Goal: Task Accomplishment & Management: Complete application form

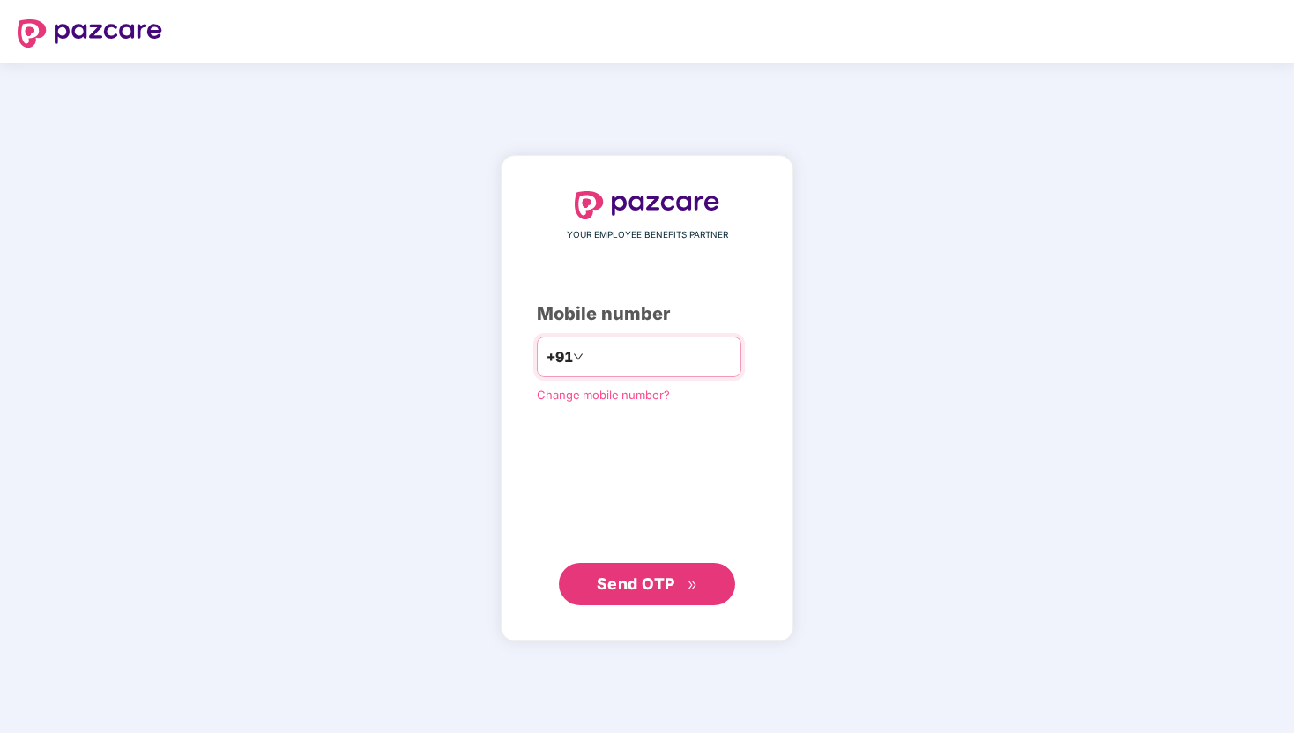
type input "**********"
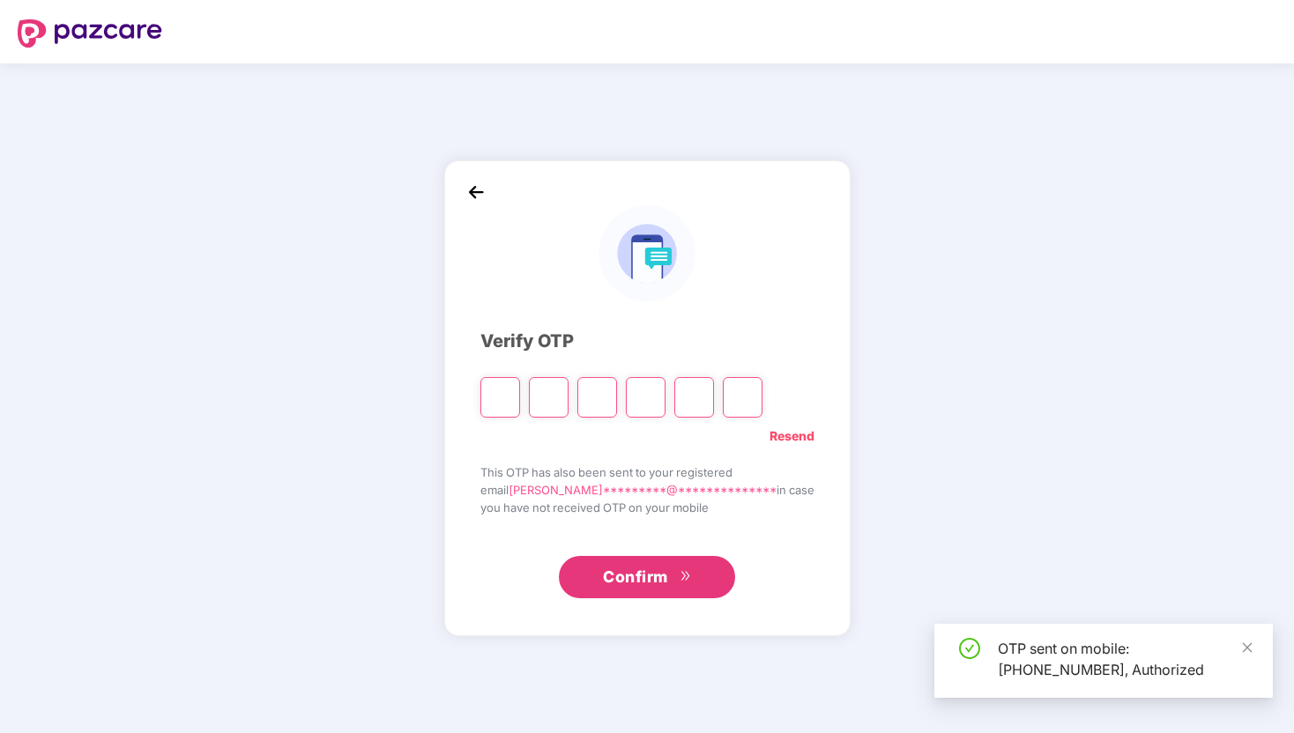
click at [520, 411] on input "Please enter verification code. Digit 1" at bounding box center [500, 397] width 40 height 41
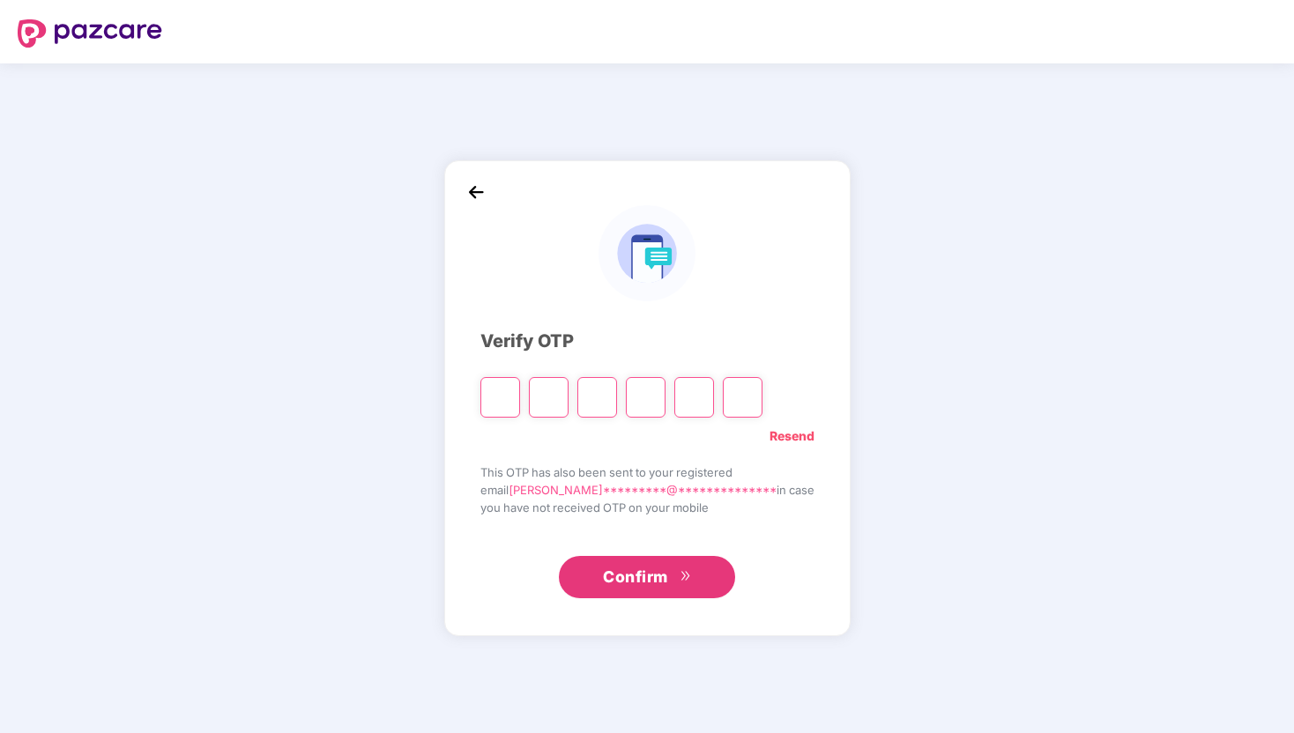
type input "*"
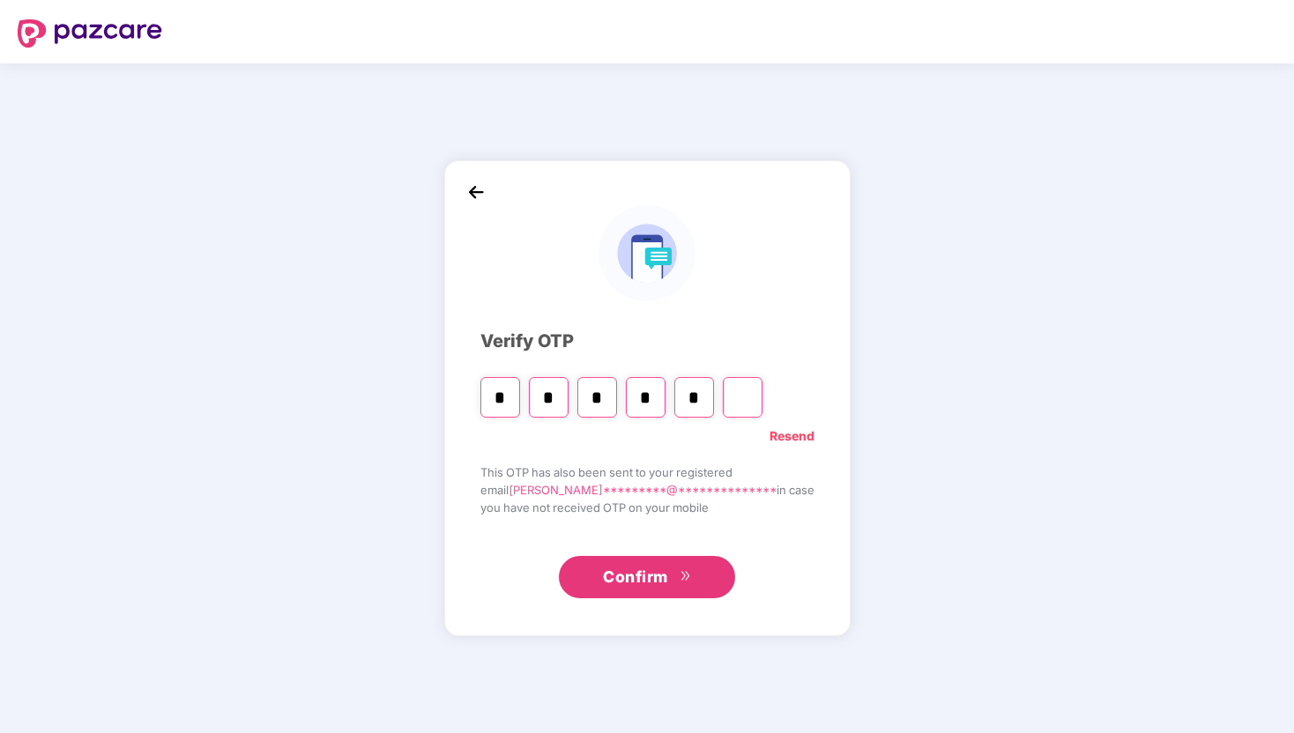
type input "*"
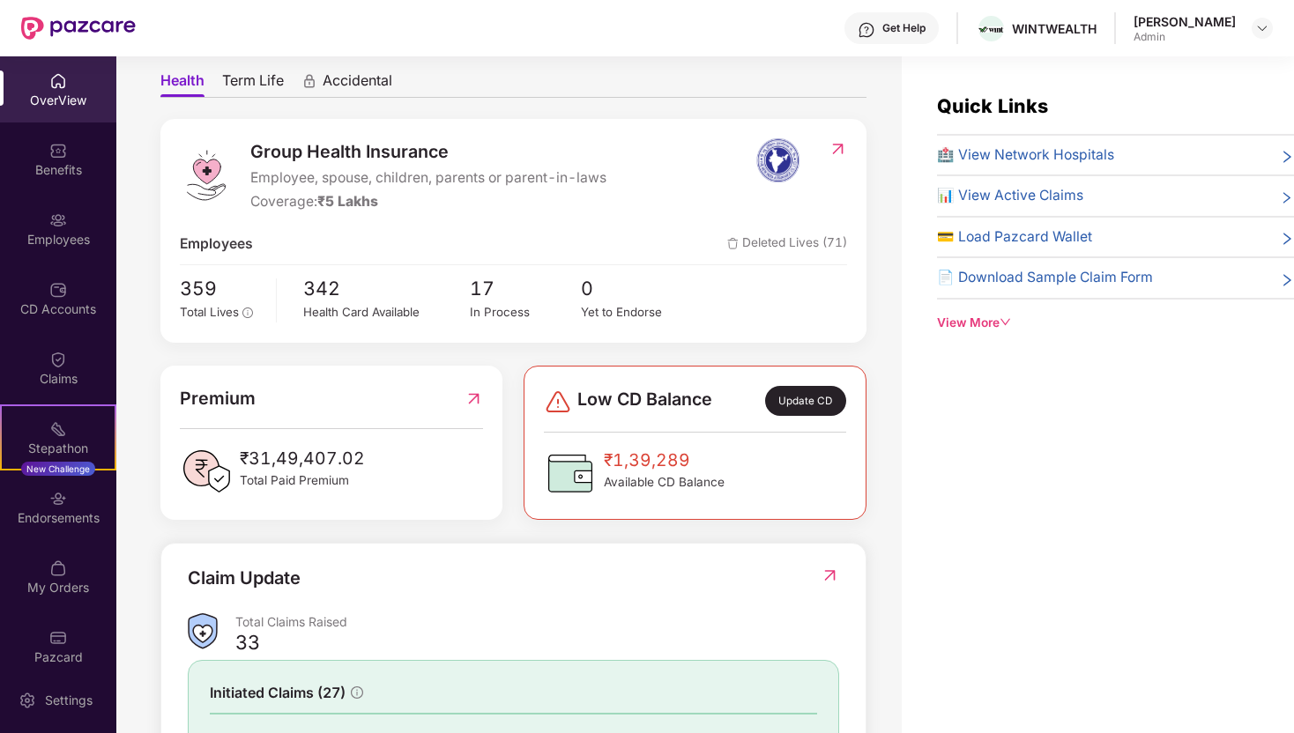
scroll to position [161, 0]
click at [465, 528] on div "Group Health Insurance Employee, spouse, children, parents or parent-in-laws Co…" at bounding box center [513, 504] width 706 height 773
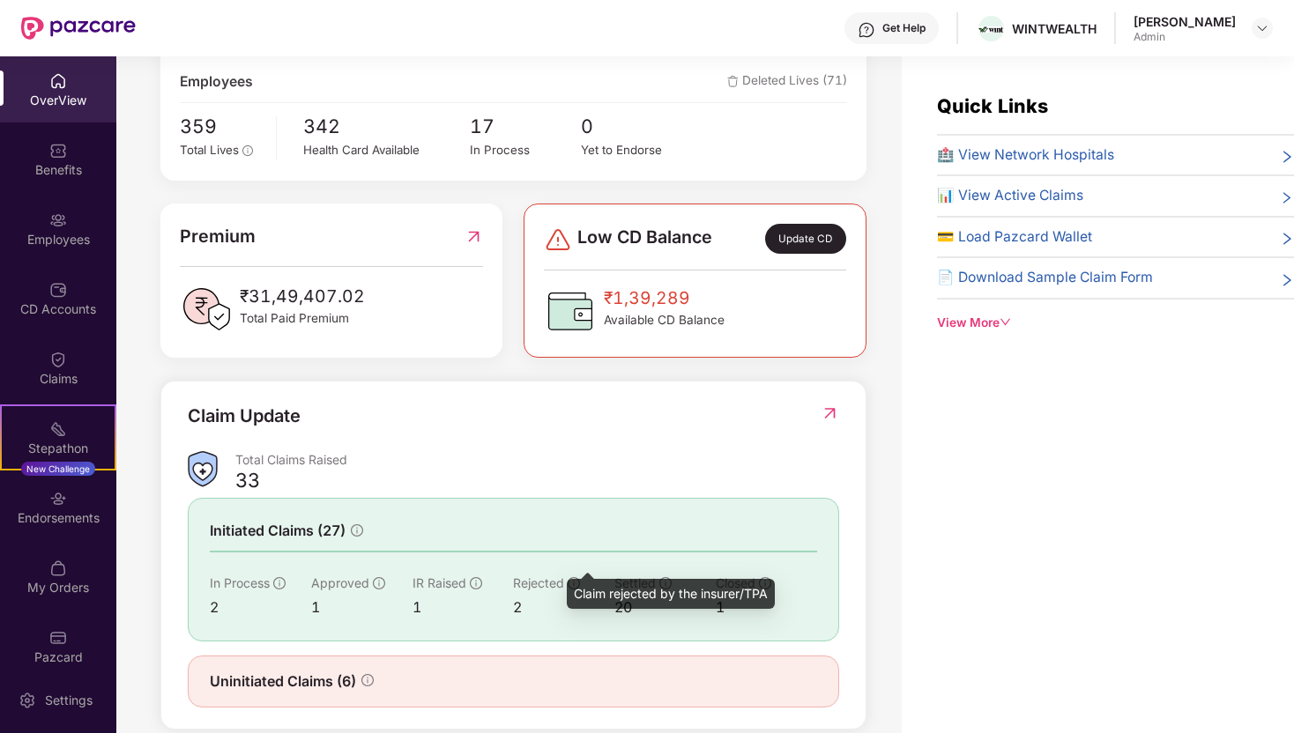
scroll to position [317, 0]
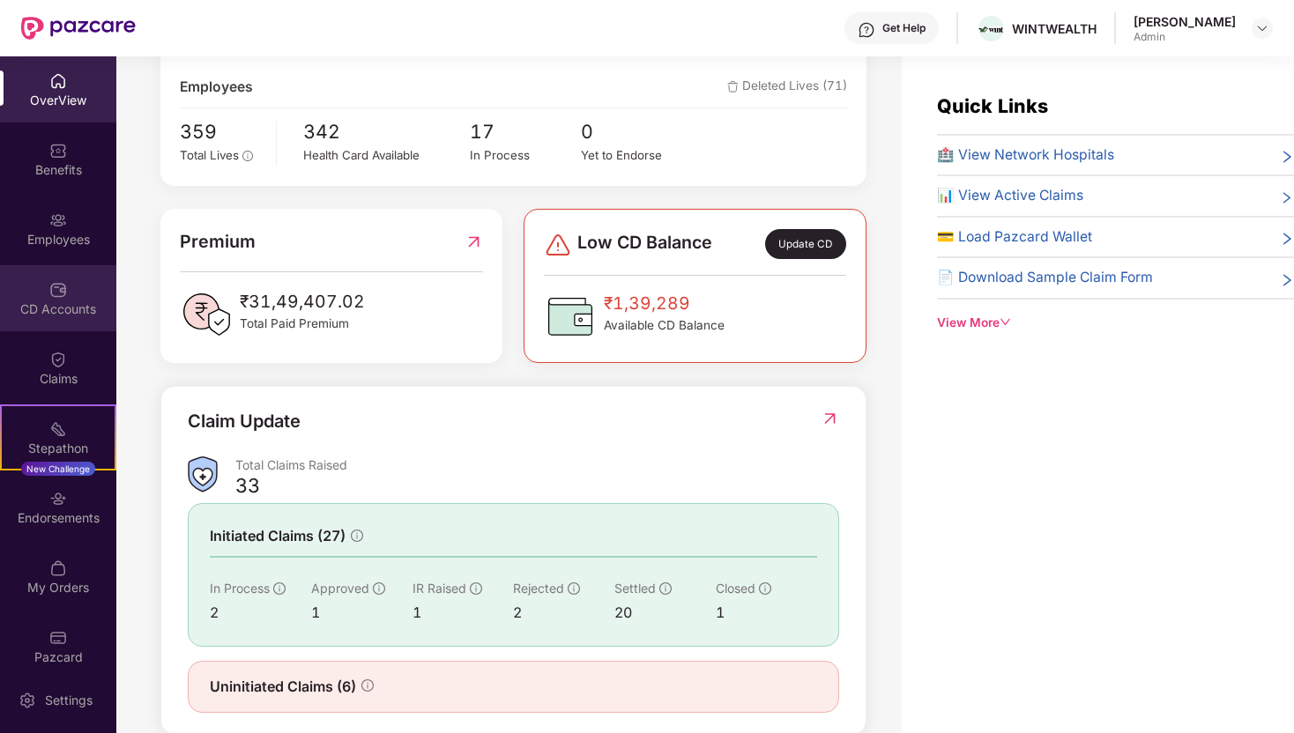
click at [61, 294] on img at bounding box center [58, 290] width 18 height 18
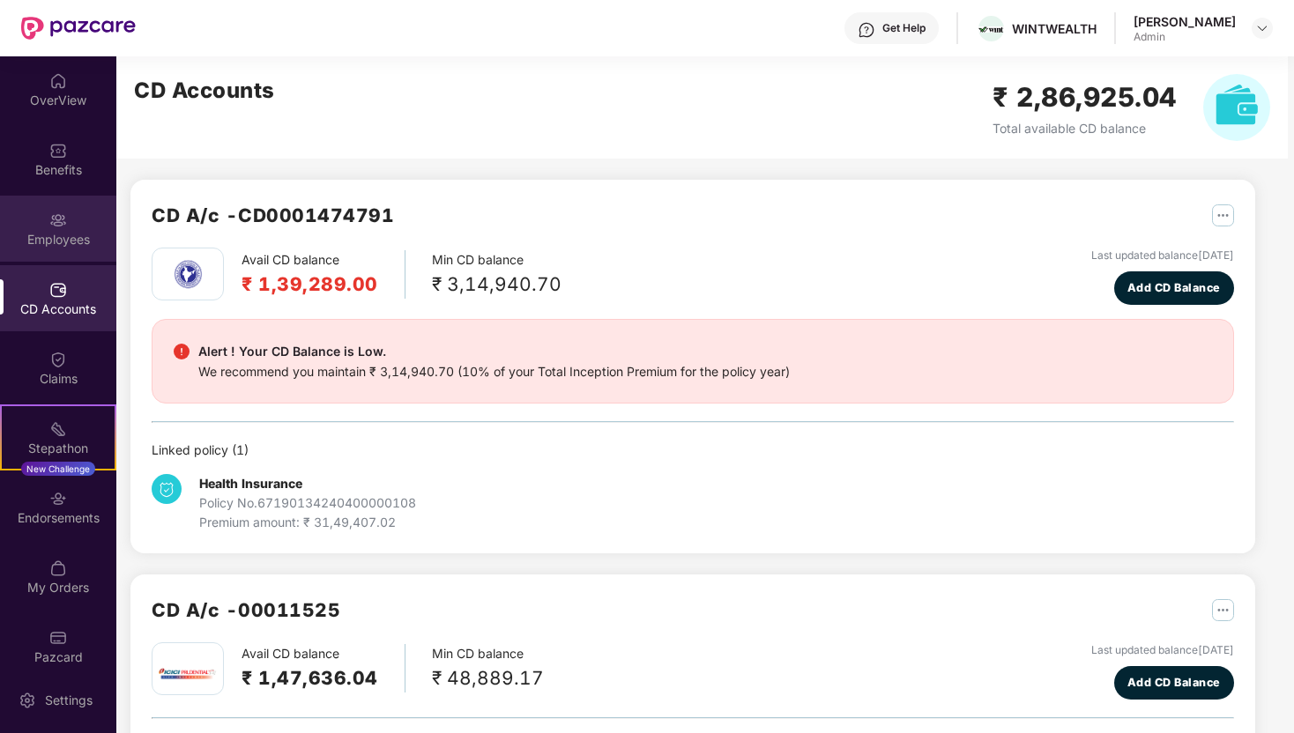
click at [64, 242] on div "Employees" at bounding box center [58, 240] width 116 height 18
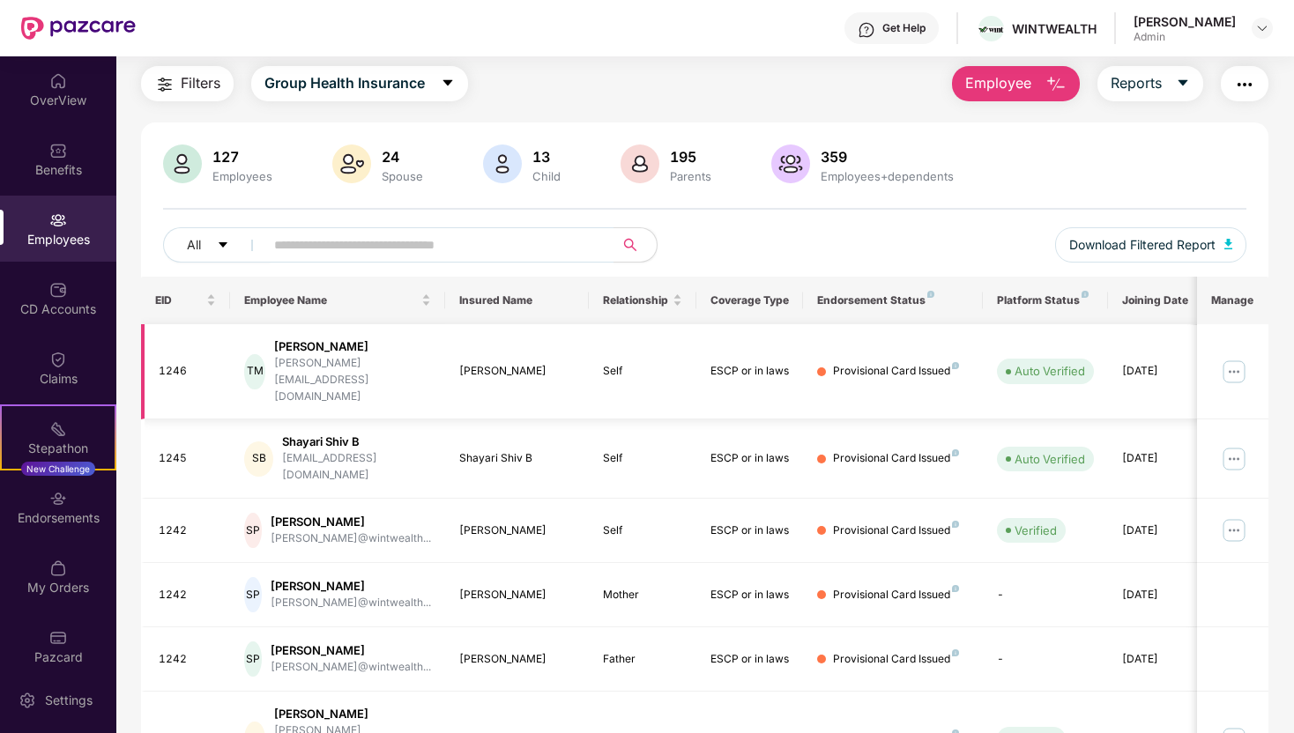
scroll to position [0, 0]
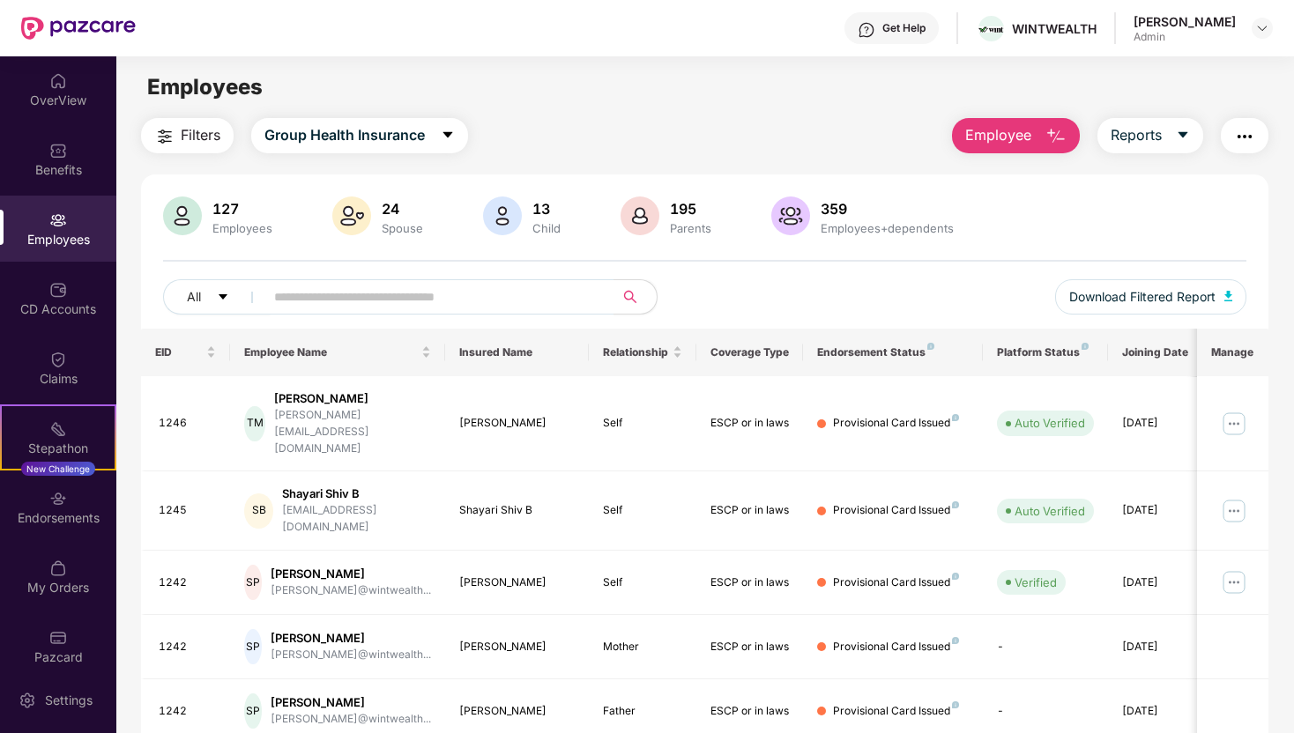
click at [1039, 136] on button "Employee" at bounding box center [1016, 135] width 128 height 35
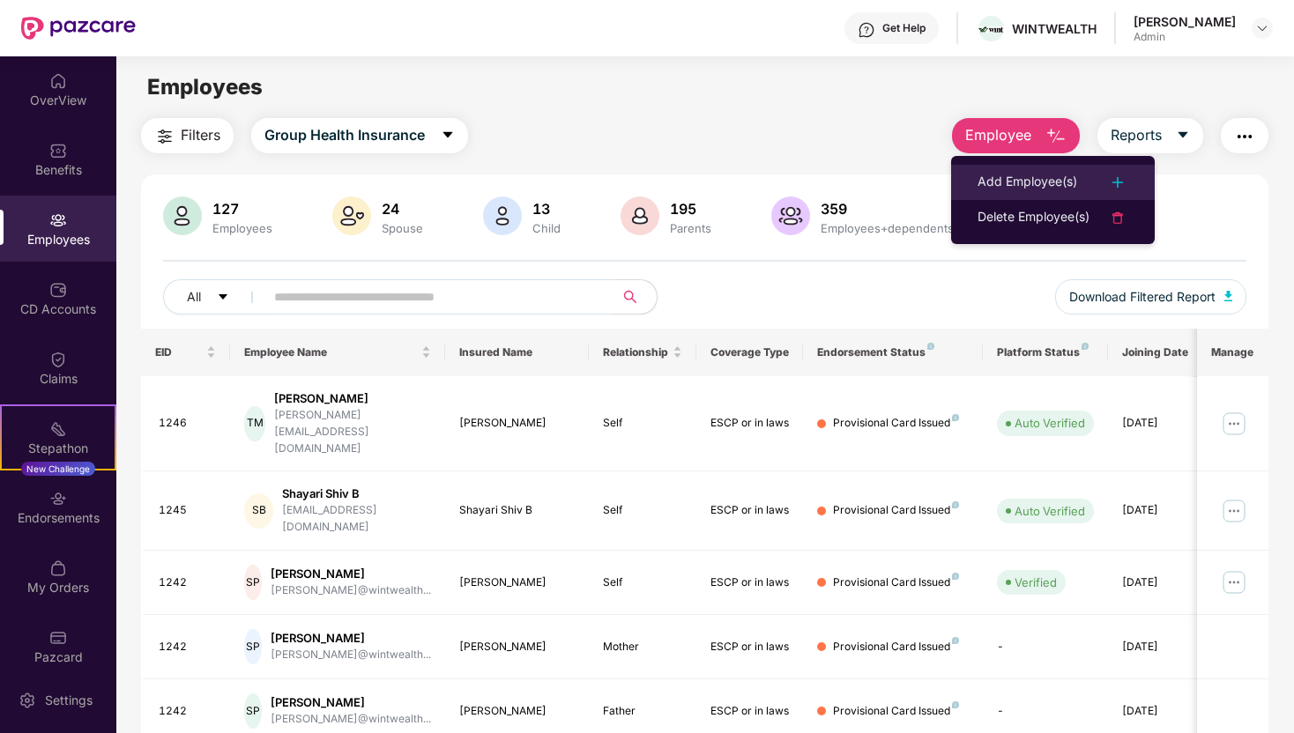
click at [1018, 179] on div "Add Employee(s)" at bounding box center [1028, 182] width 100 height 21
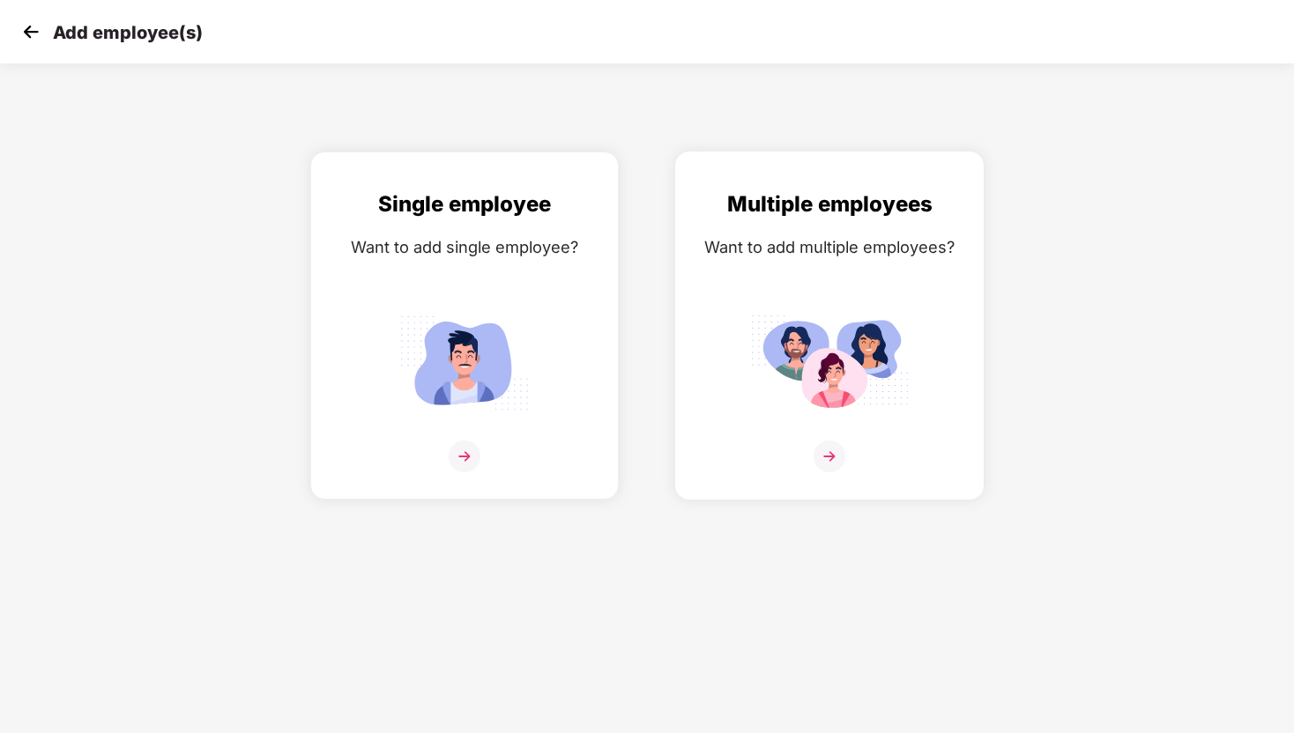
click at [798, 352] on img at bounding box center [829, 363] width 159 height 110
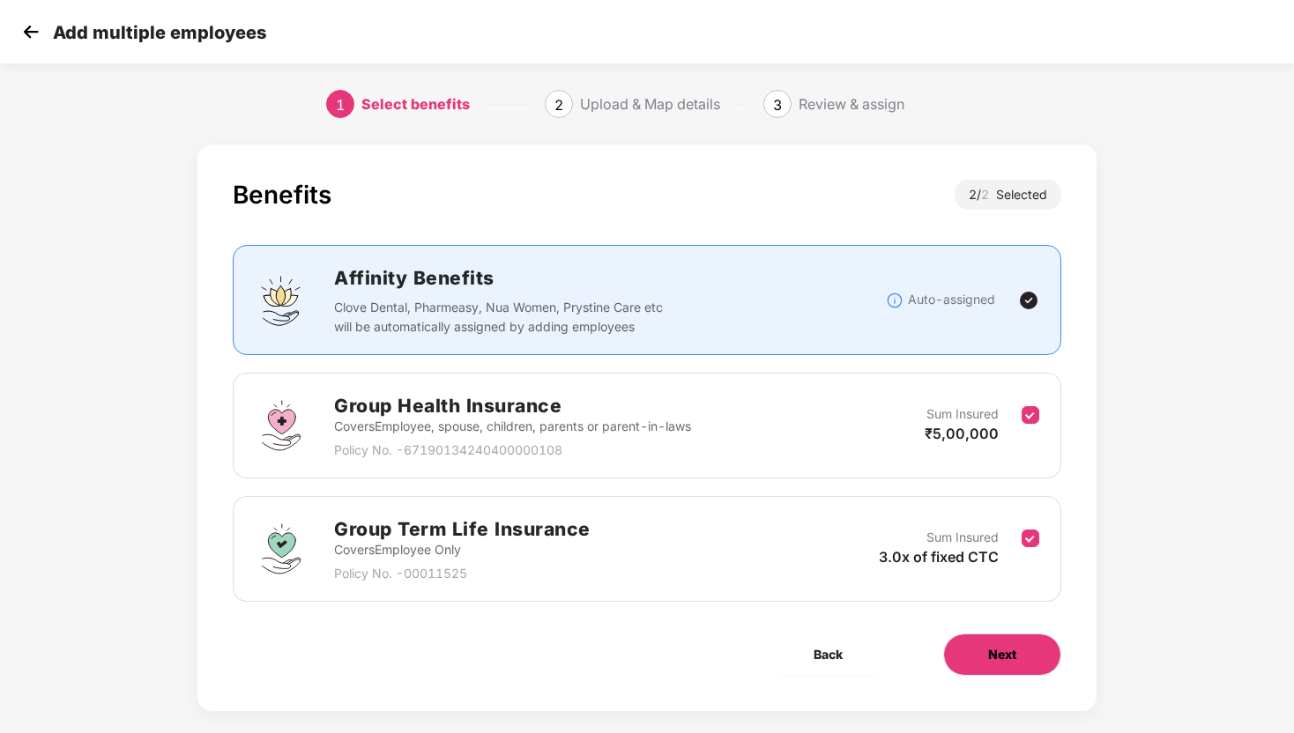
click at [988, 656] on span "Next" at bounding box center [1002, 654] width 28 height 19
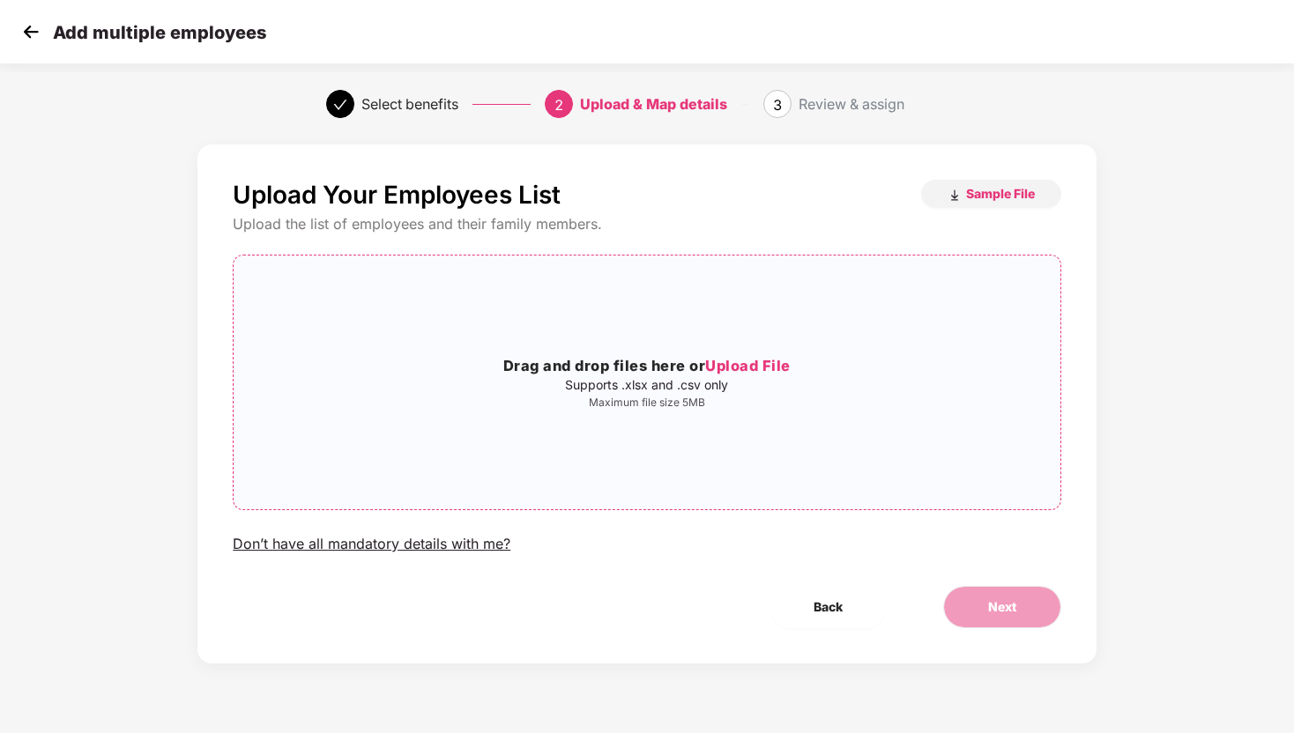
click at [646, 472] on div "Drag and drop files here or Upload File Supports .xlsx and .csv only Maximum fi…" at bounding box center [647, 383] width 826 height 226
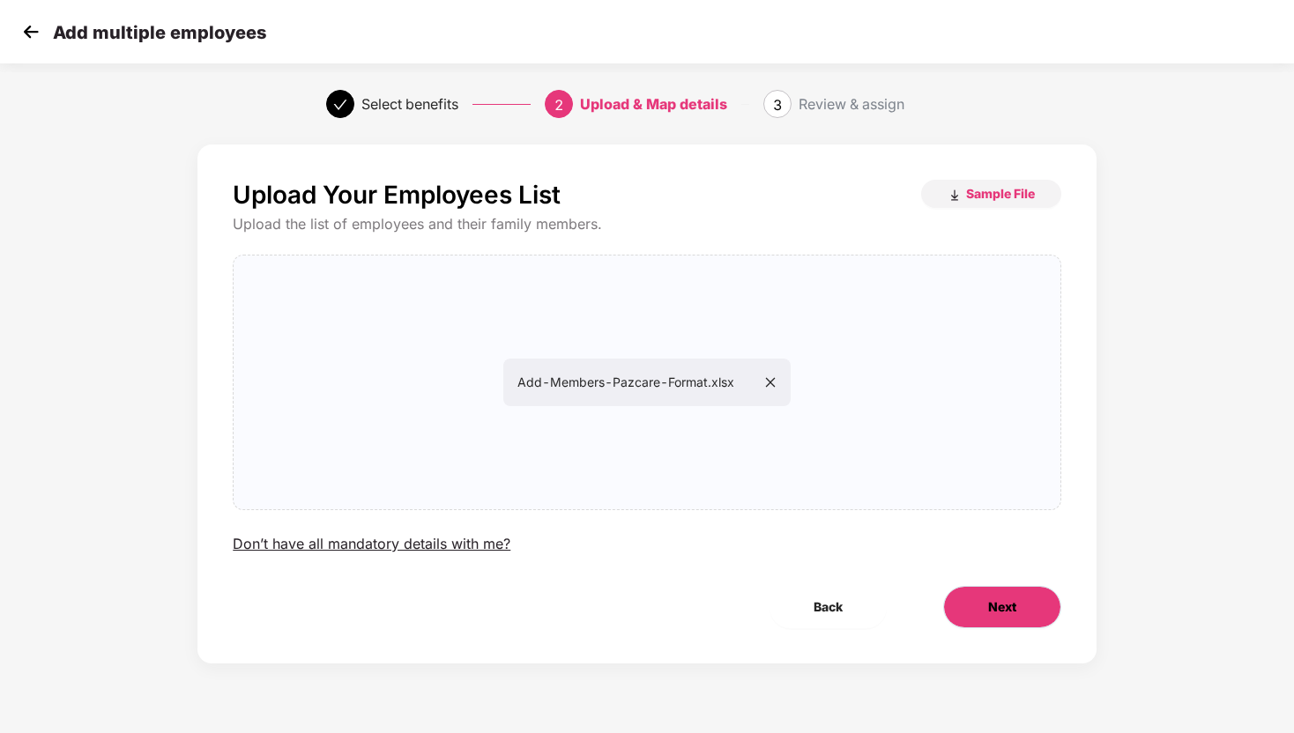
click at [1008, 598] on span "Next" at bounding box center [1002, 607] width 28 height 19
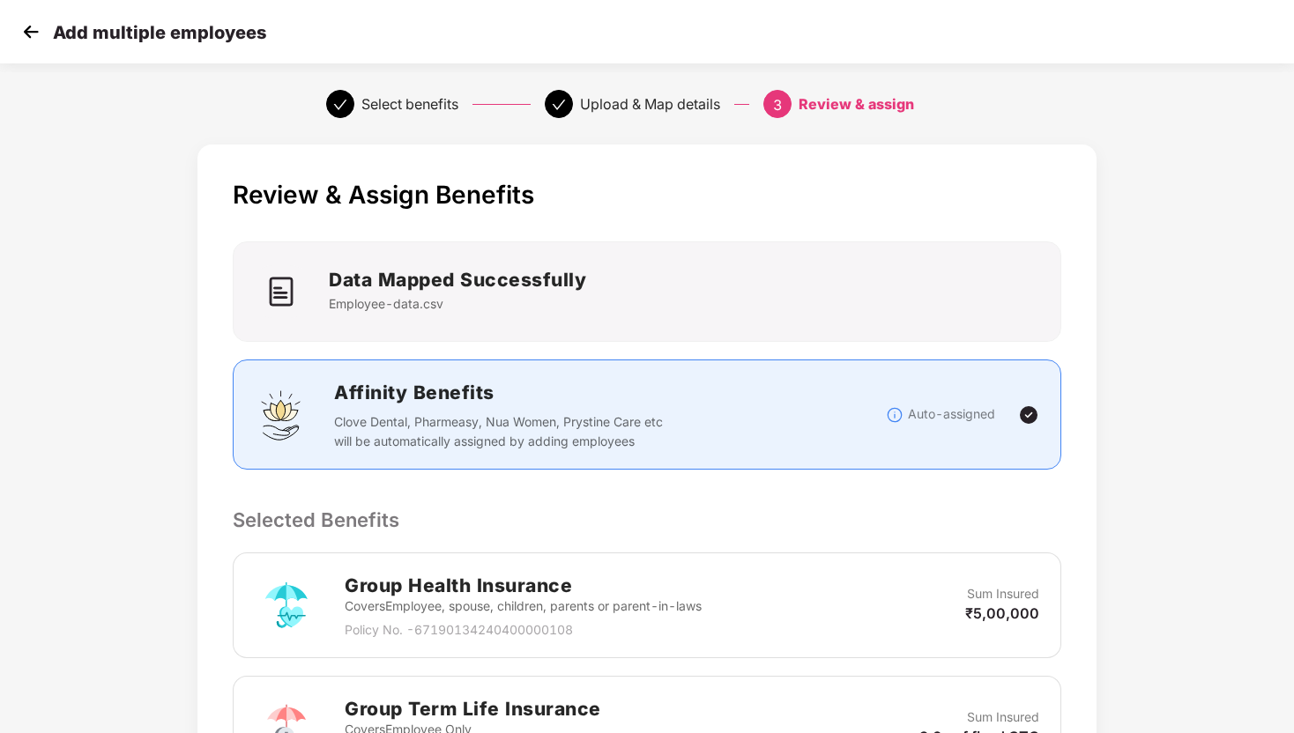
scroll to position [372, 0]
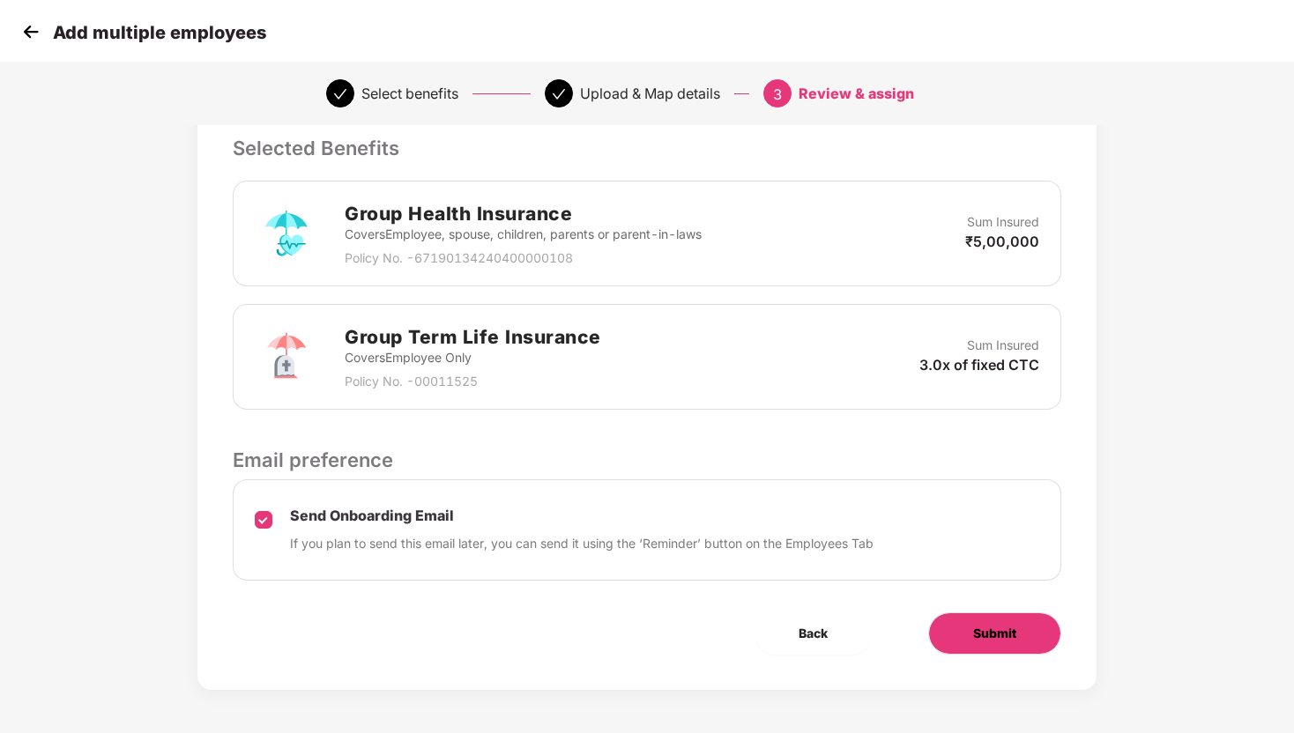
click at [978, 629] on span "Submit" at bounding box center [994, 633] width 43 height 19
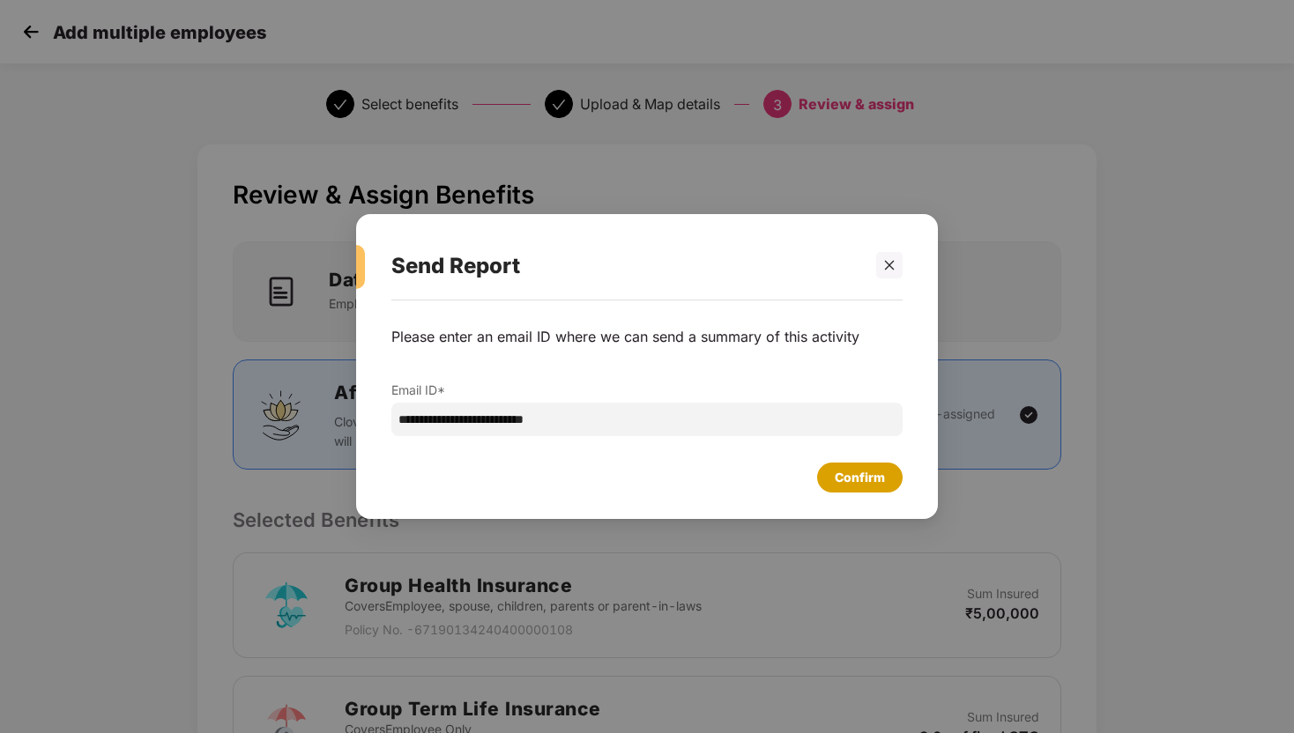
click at [839, 474] on div "Confirm" at bounding box center [860, 477] width 50 height 19
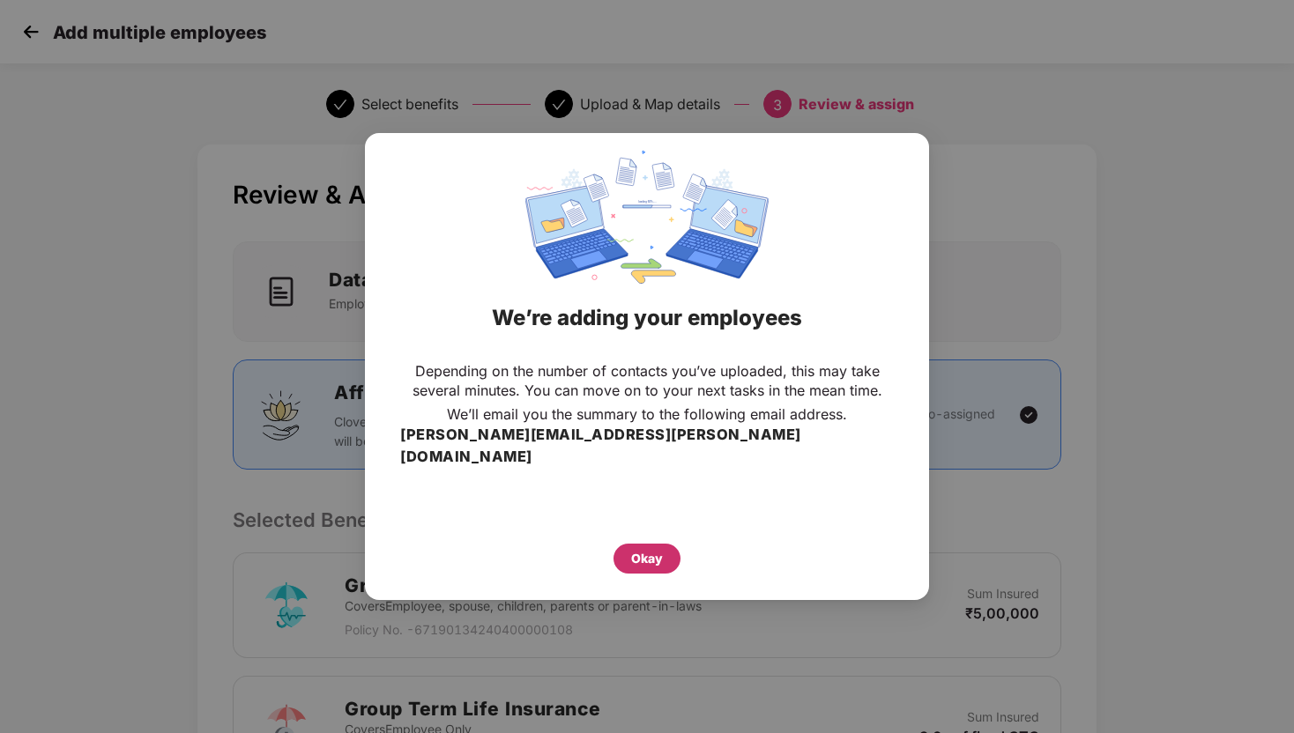
click at [644, 549] on div "Okay" at bounding box center [647, 558] width 32 height 19
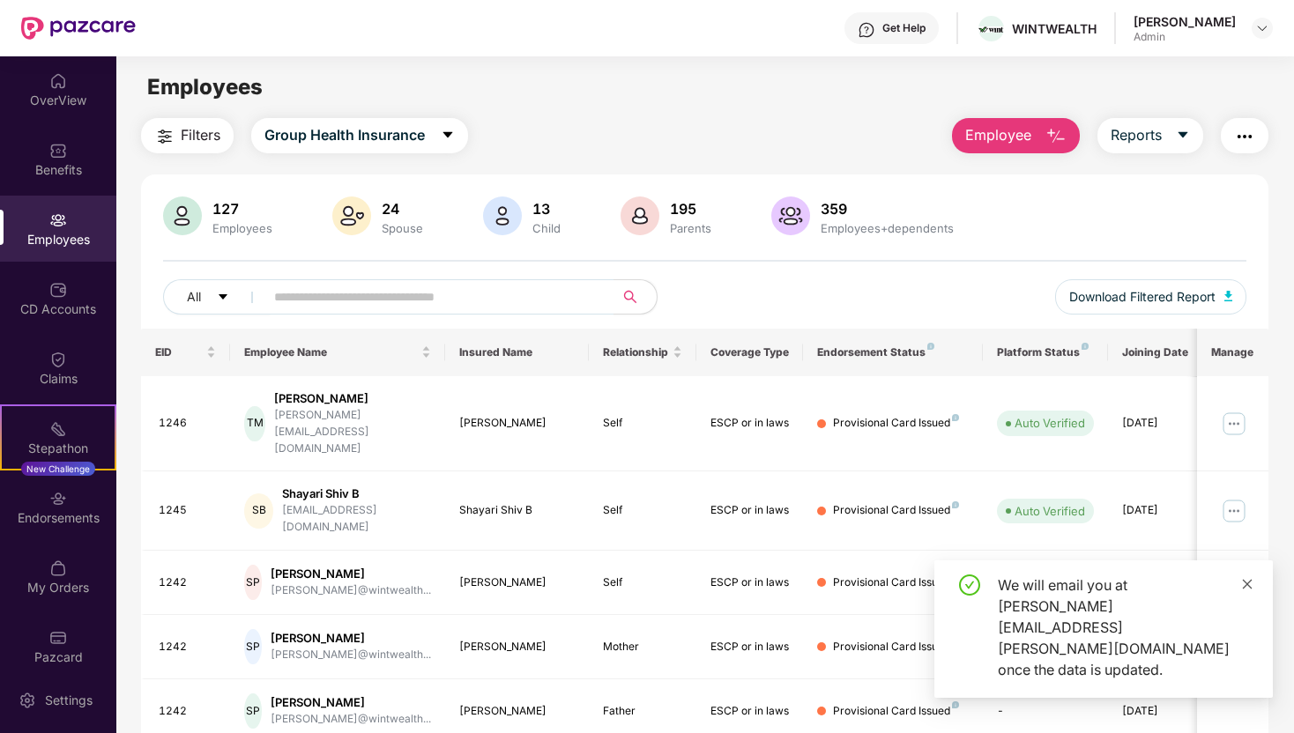
click at [1242, 591] on icon "close" at bounding box center [1247, 584] width 12 height 12
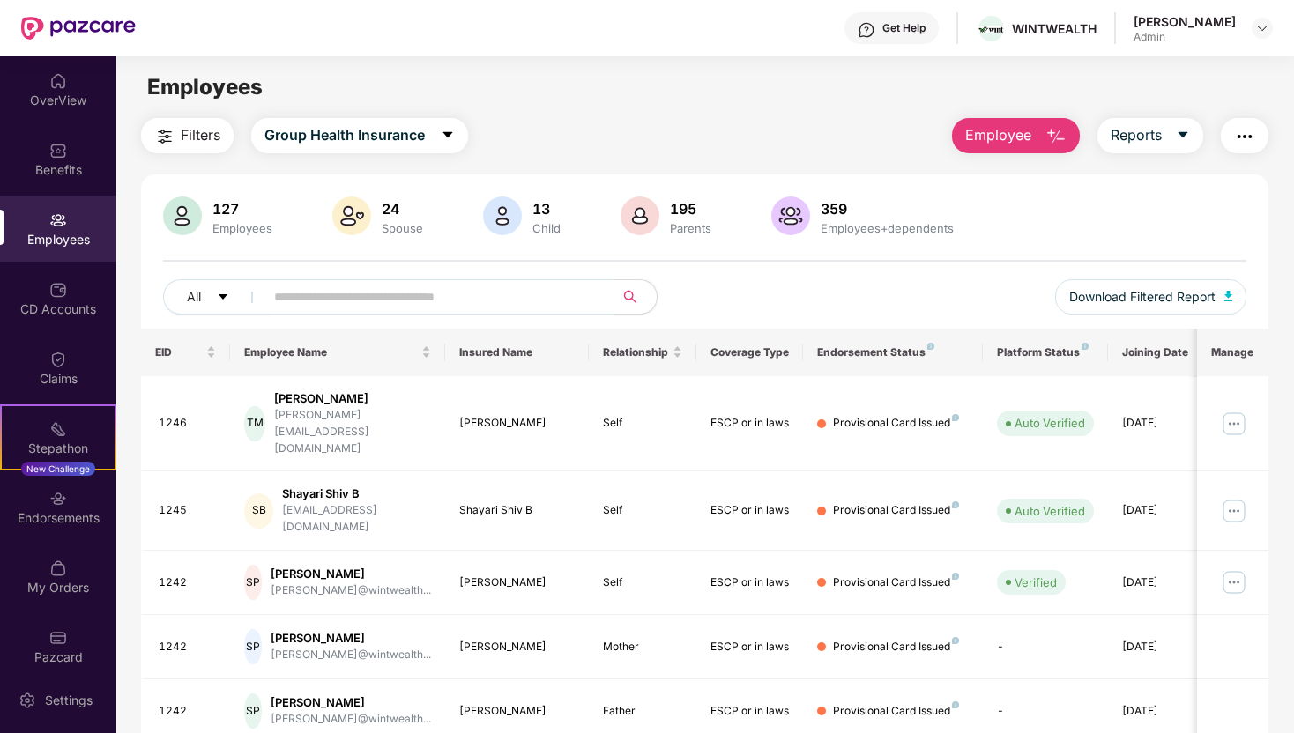
click at [90, 253] on div "Employees" at bounding box center [58, 229] width 116 height 66
click at [67, 242] on div "Employees" at bounding box center [58, 240] width 116 height 18
